Goal: Transaction & Acquisition: Download file/media

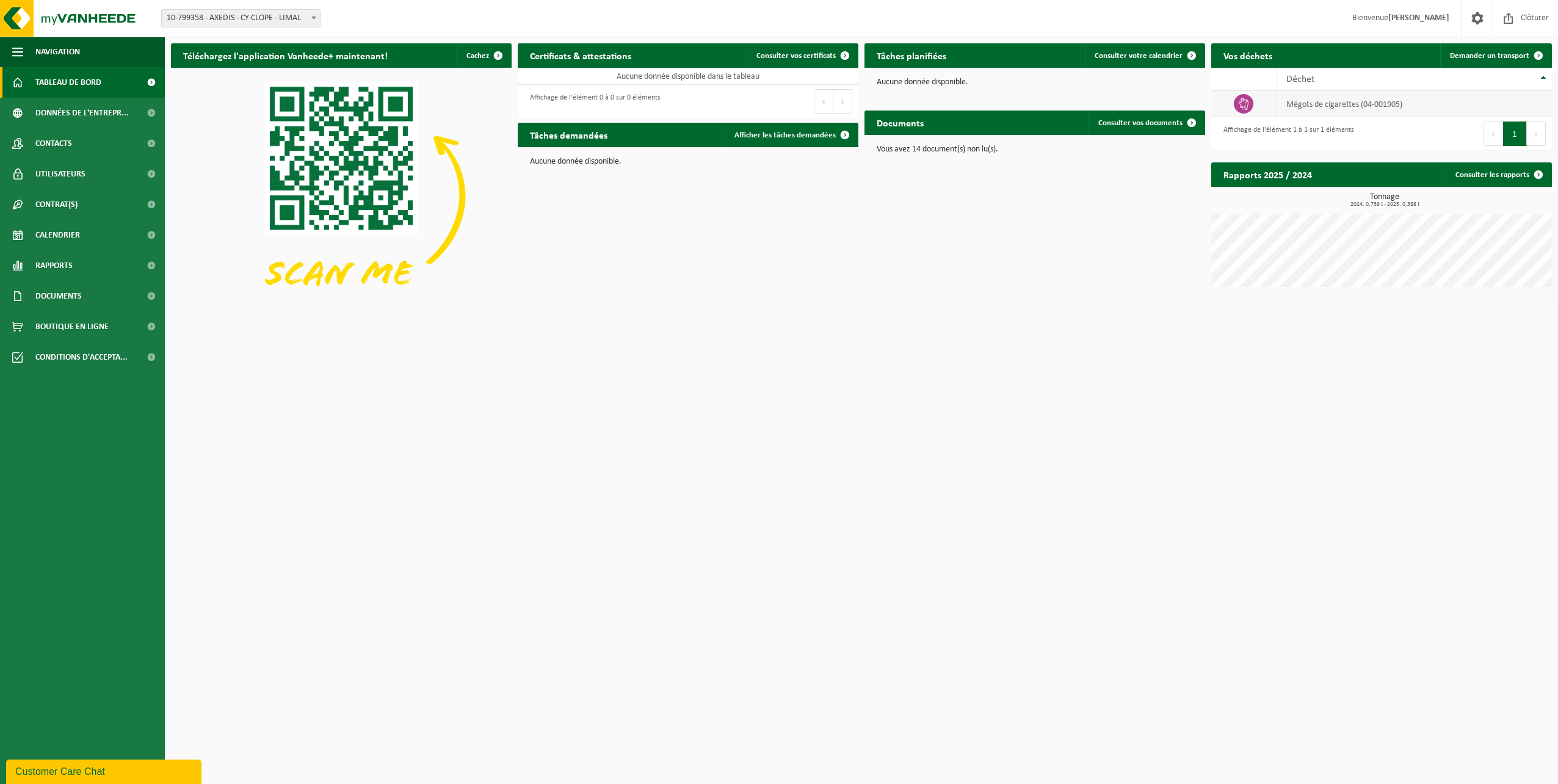
click at [1402, 102] on td "Mégots de cigarettes (04-001905)" at bounding box center [1414, 103] width 274 height 26
click at [81, 263] on link "Rapports" at bounding box center [82, 265] width 165 height 31
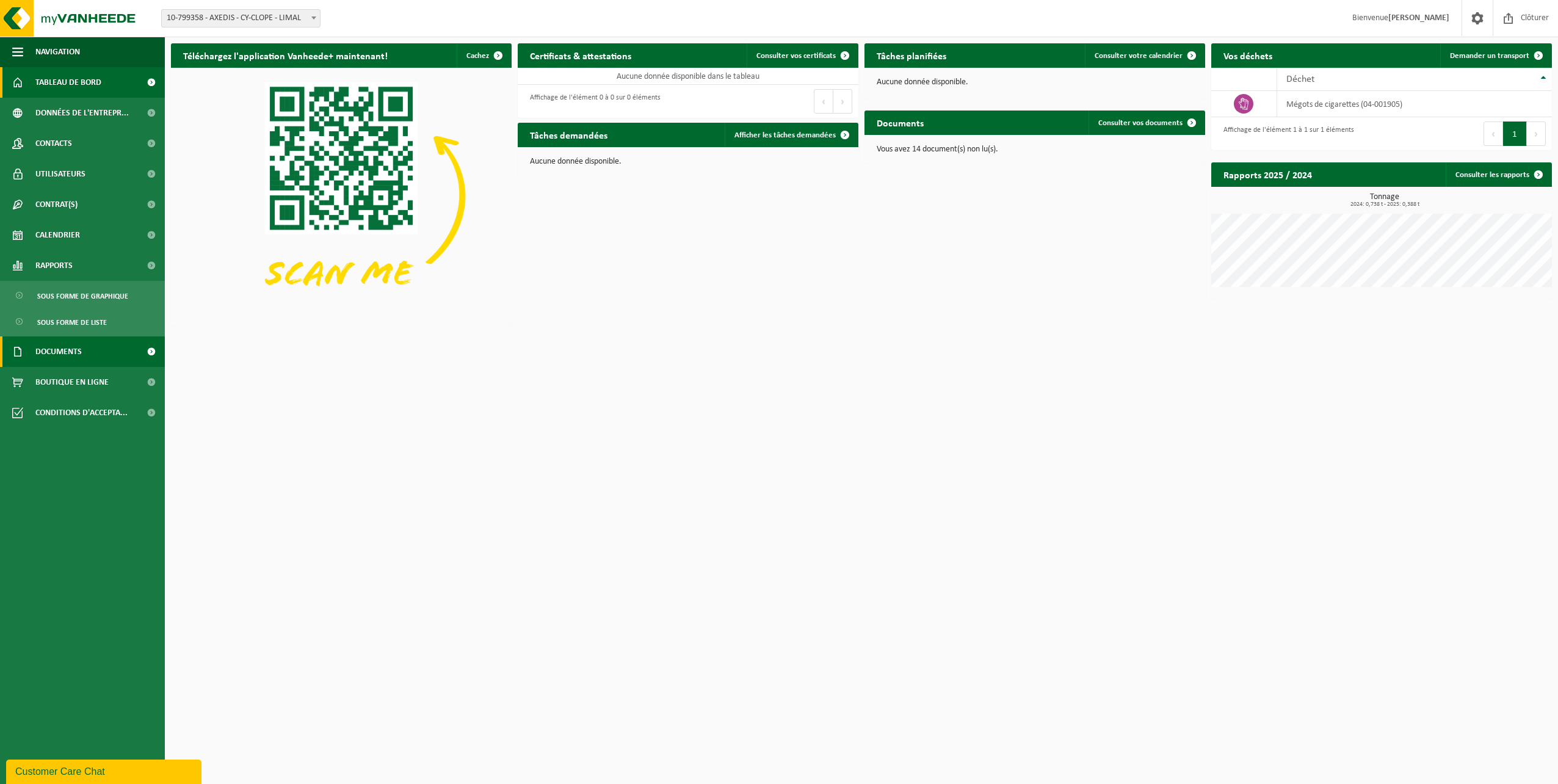
click at [90, 348] on link "Documents" at bounding box center [82, 352] width 165 height 31
click at [67, 410] on span "Documents" at bounding box center [57, 408] width 40 height 23
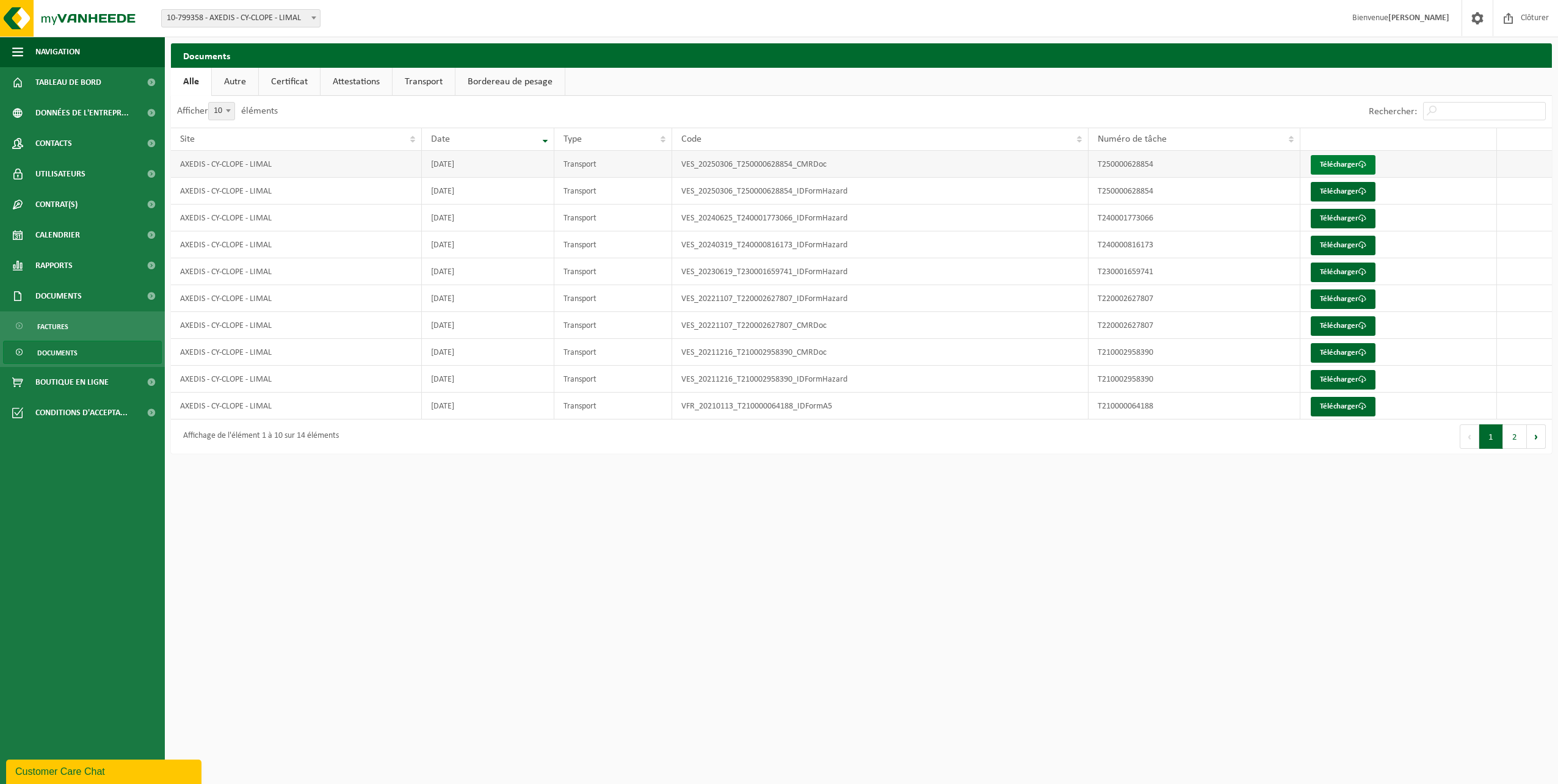
click at [1351, 166] on link "Télécharger" at bounding box center [1344, 165] width 65 height 20
